Goal: Information Seeking & Learning: Check status

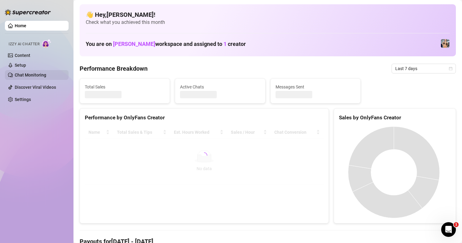
click at [39, 74] on link "Chat Monitoring" at bounding box center [31, 75] width 32 height 5
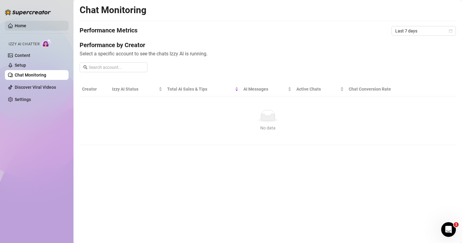
click at [20, 26] on link "Home" at bounding box center [21, 25] width 12 height 5
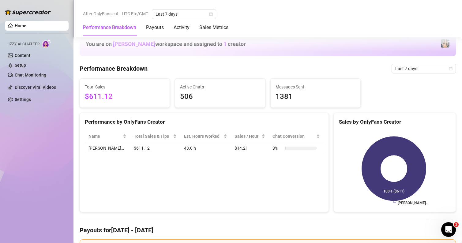
scroll to position [276, 0]
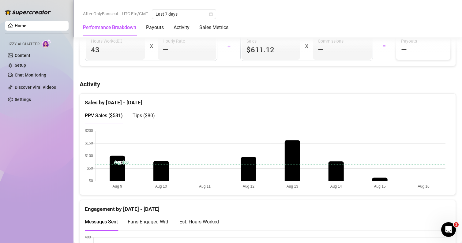
click at [202, 161] on canvas at bounding box center [265, 159] width 361 height 61
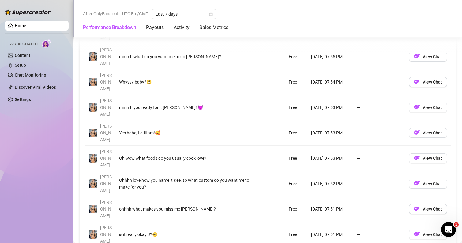
scroll to position [643, 0]
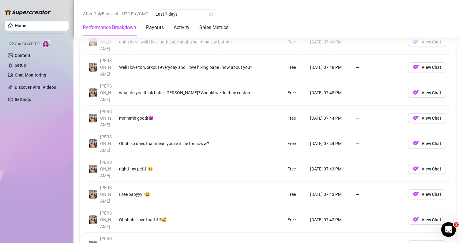
scroll to position [582, 0]
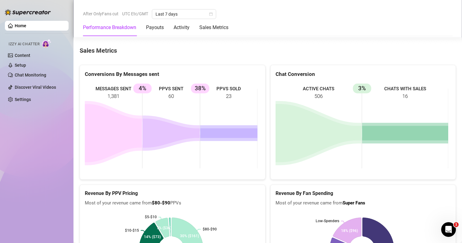
scroll to position [858, 0]
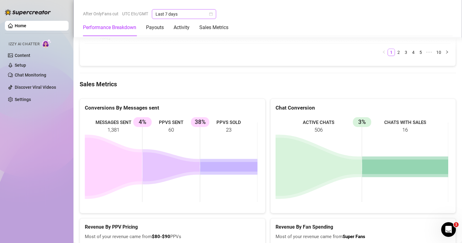
click at [171, 15] on span "Last 7 days" at bounding box center [184, 13] width 57 height 9
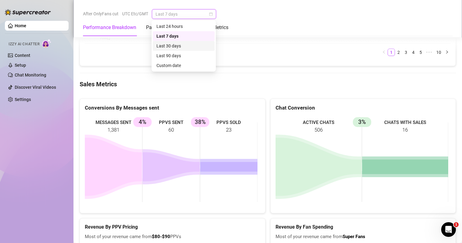
click at [174, 46] on div "Last 30 days" at bounding box center [184, 46] width 55 height 7
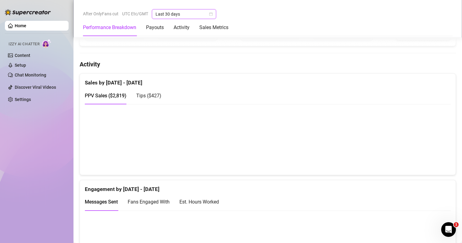
scroll to position [306, 0]
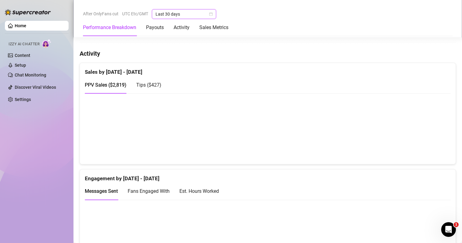
click at [44, 175] on div "Home Izzy AI Chatter Content Setup Chat Monitoring Discover Viral Videos Settin…" at bounding box center [37, 119] width 64 height 238
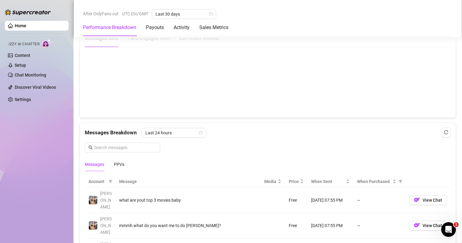
scroll to position [276, 0]
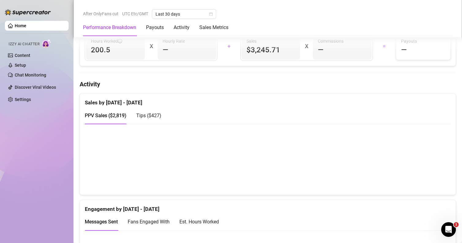
click at [144, 118] on span "Tips ( $427 )" at bounding box center [148, 116] width 25 height 6
click at [109, 113] on span "PPV Sales ( $2,819 )" at bounding box center [106, 116] width 42 height 6
click at [143, 117] on span "Tips ( $427 )" at bounding box center [148, 116] width 25 height 6
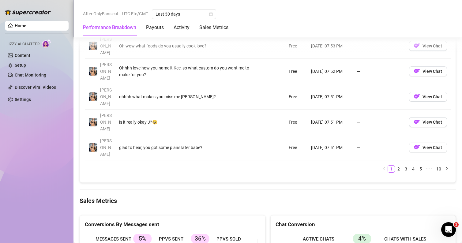
scroll to position [685, 0]
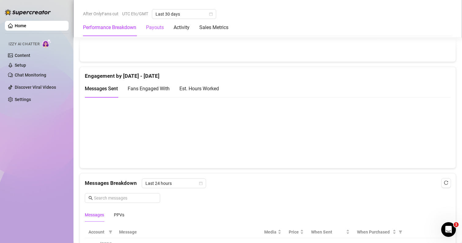
click at [158, 28] on div "Payouts" at bounding box center [155, 27] width 18 height 7
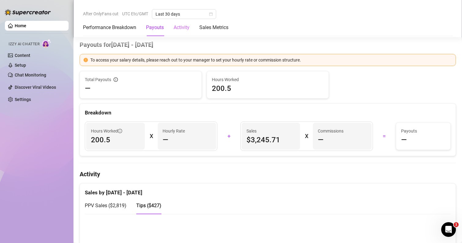
click at [177, 31] on div "Activity" at bounding box center [182, 27] width 16 height 17
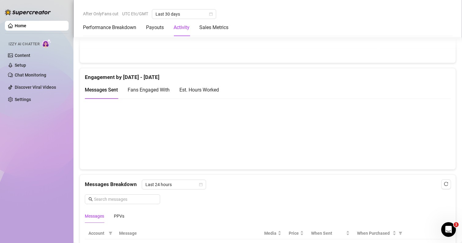
scroll to position [407, 0]
click at [200, 184] on icon "calendar" at bounding box center [200, 185] width 3 height 3
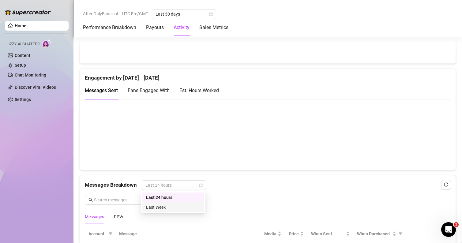
click at [185, 204] on div "Last Week" at bounding box center [173, 207] width 55 height 7
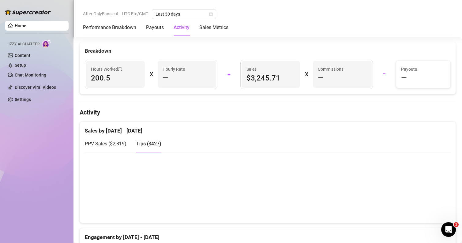
scroll to position [193, 0]
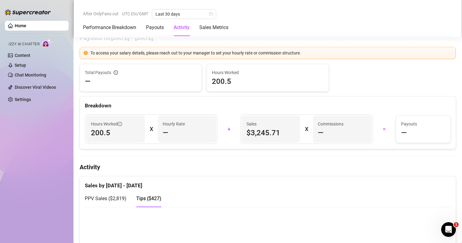
click at [217, 80] on span "200.5" at bounding box center [268, 82] width 112 height 10
click at [208, 25] on Metrics "Sales Metrics" at bounding box center [213, 27] width 29 height 7
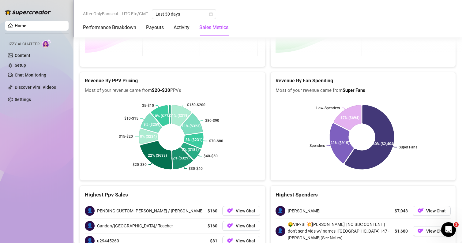
scroll to position [1022, 0]
